Goal: Transaction & Acquisition: Subscribe to service/newsletter

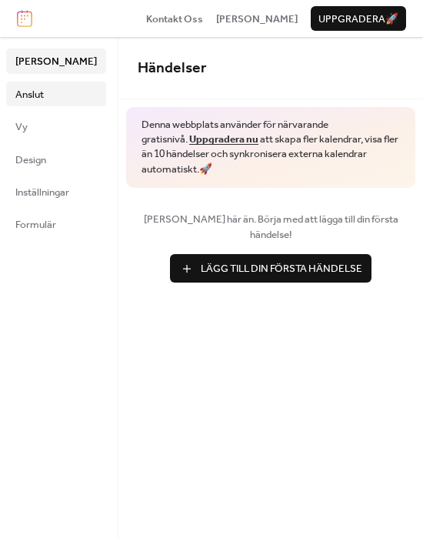
click at [44, 88] on span "Anslut" at bounding box center [29, 94] width 28 height 15
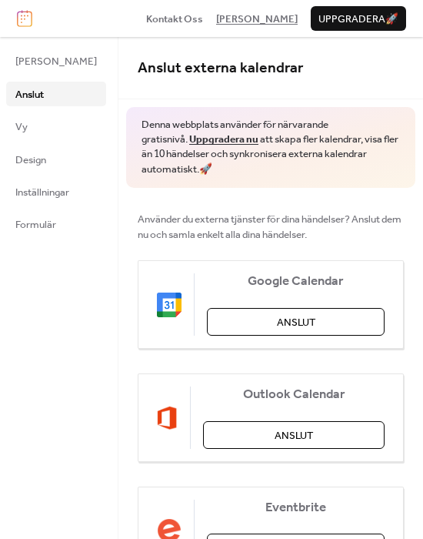
click at [276, 18] on span "[PERSON_NAME]" at bounding box center [257, 19] width 82 height 15
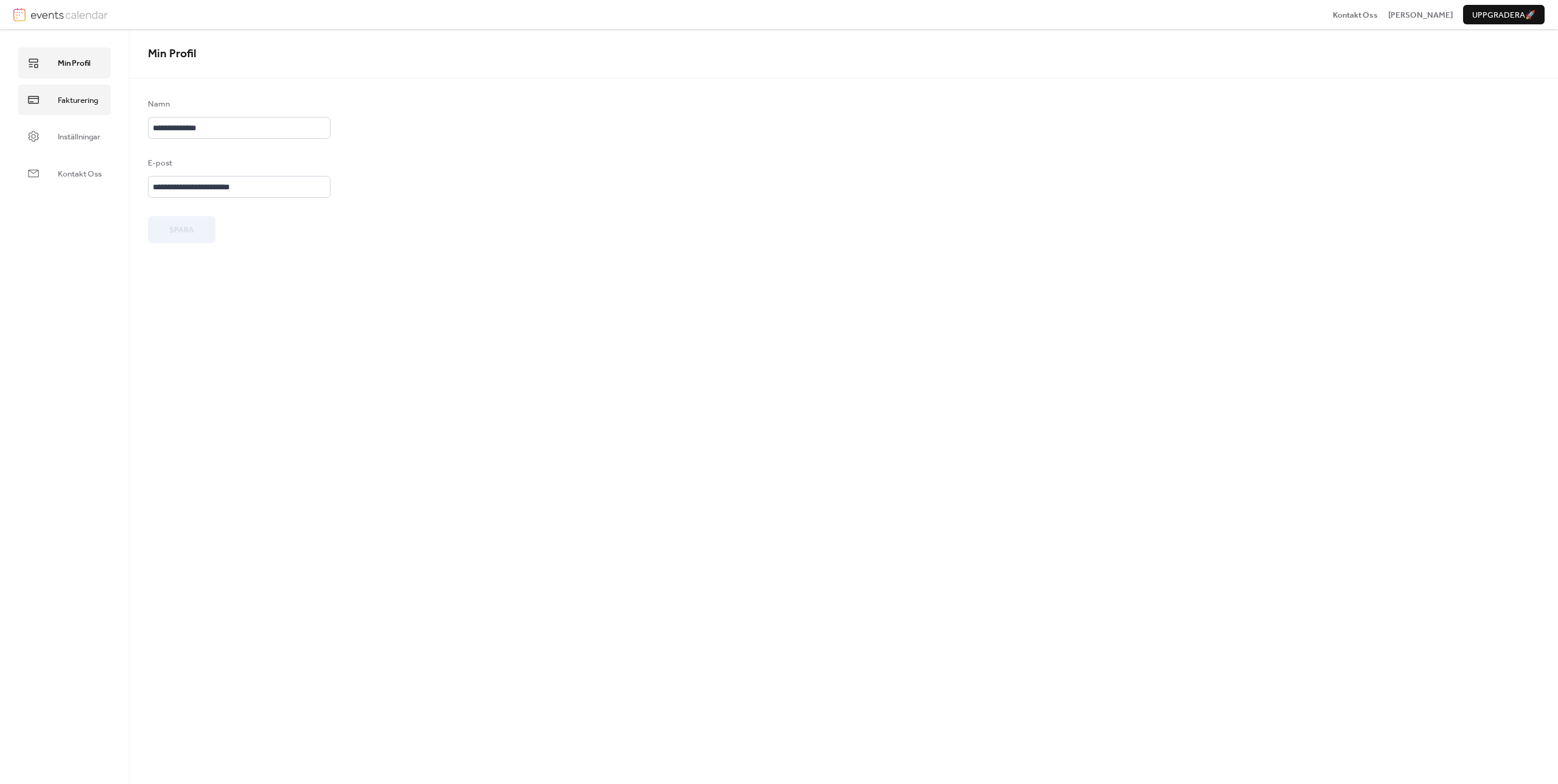
click at [72, 102] on span "Fakturering" at bounding box center [77, 100] width 40 height 12
click at [74, 135] on span "Inställningar" at bounding box center [79, 137] width 43 height 12
click at [77, 162] on link "Kontakt Oss" at bounding box center [64, 173] width 92 height 30
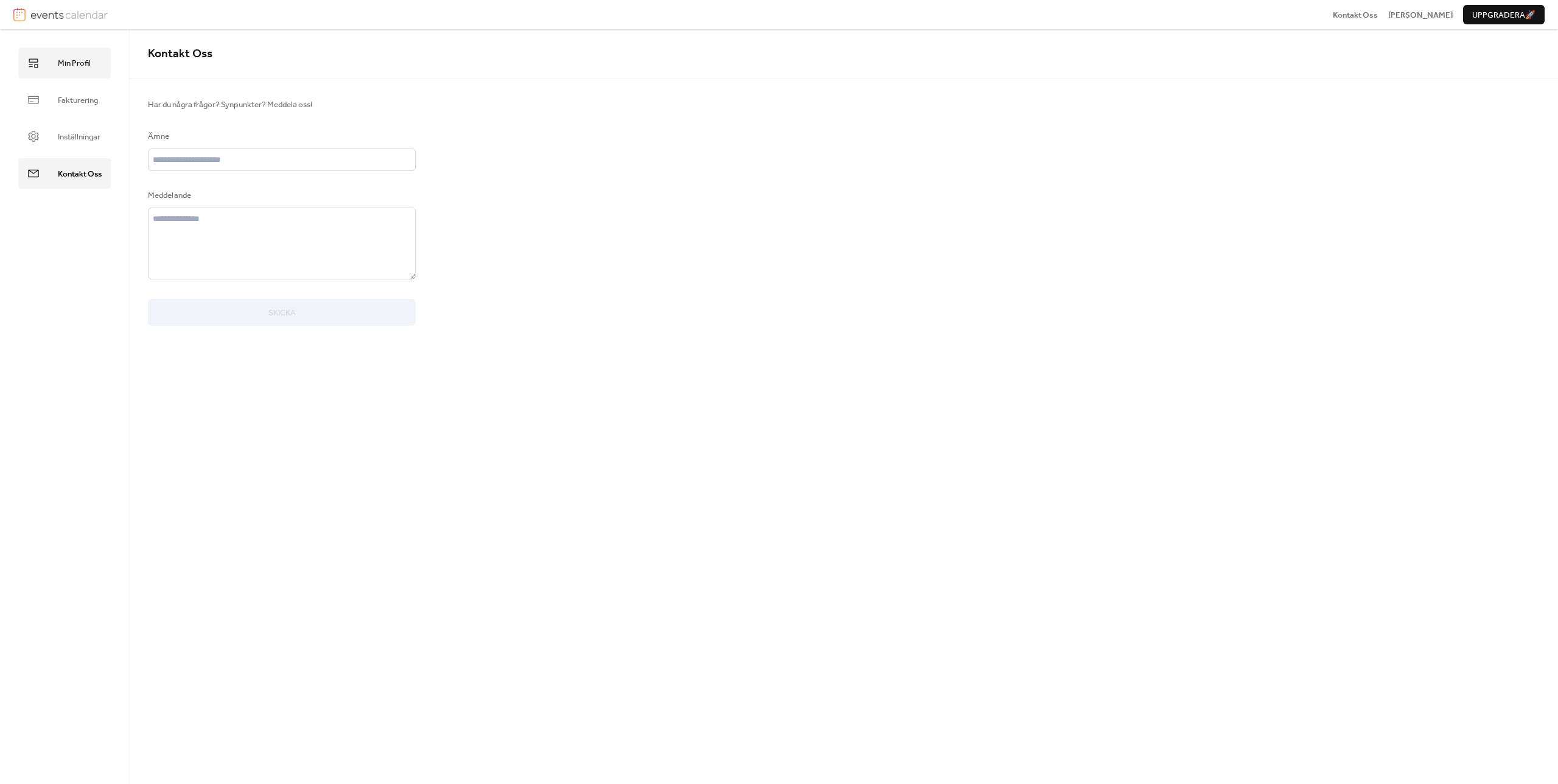
click at [66, 54] on link "Min Profil" at bounding box center [64, 62] width 92 height 30
click at [1481, 10] on span "Uppgradera 🚀" at bounding box center [1503, 15] width 63 height 12
